Goal: Browse casually: Explore the website without a specific task or goal

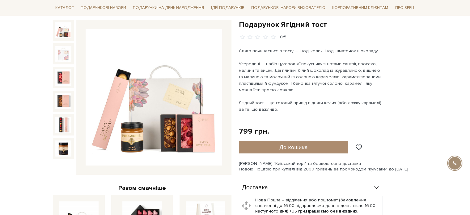
scroll to position [62, 0]
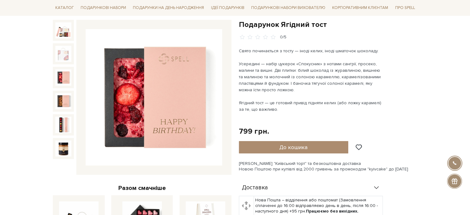
click at [62, 75] on img at bounding box center [63, 77] width 16 height 16
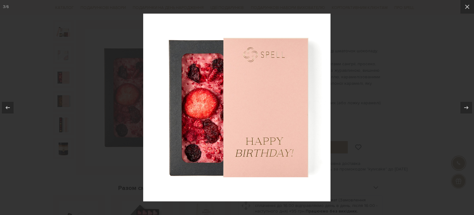
click at [207, 7] on div at bounding box center [237, 107] width 474 height 215
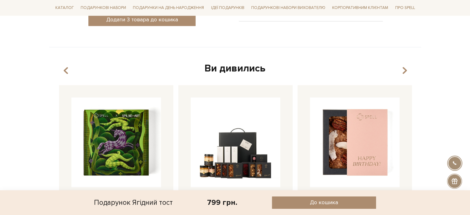
scroll to position [401, 0]
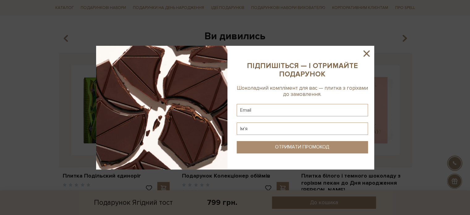
click at [367, 52] on icon at bounding box center [366, 53] width 10 height 10
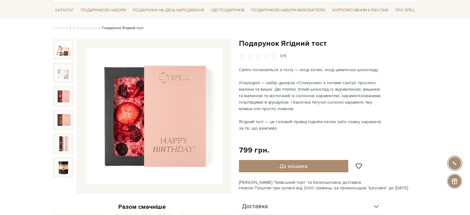
scroll to position [31, 0]
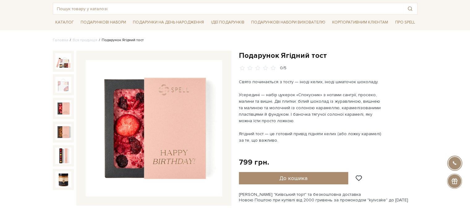
click at [68, 105] on img at bounding box center [63, 108] width 16 height 16
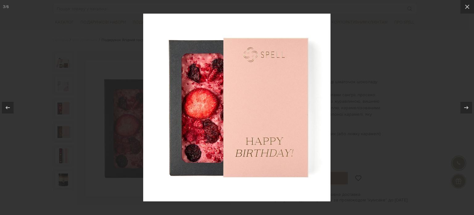
click at [354, 69] on div at bounding box center [237, 107] width 474 height 215
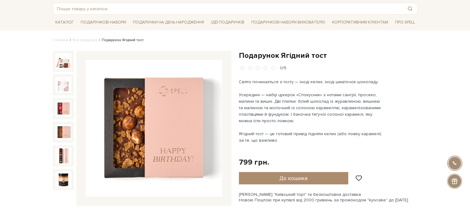
click at [62, 130] on img at bounding box center [63, 132] width 16 height 16
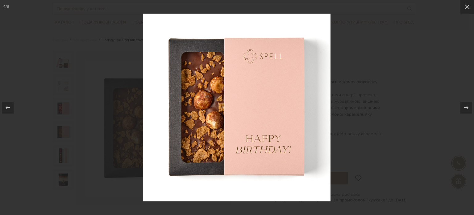
click at [335, 93] on div at bounding box center [237, 107] width 474 height 215
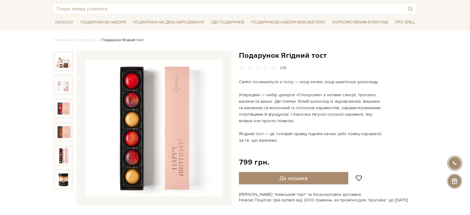
click at [62, 153] on img at bounding box center [63, 155] width 16 height 16
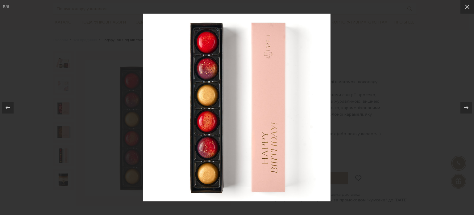
click at [362, 104] on div at bounding box center [237, 107] width 474 height 215
